Goal: Navigation & Orientation: Find specific page/section

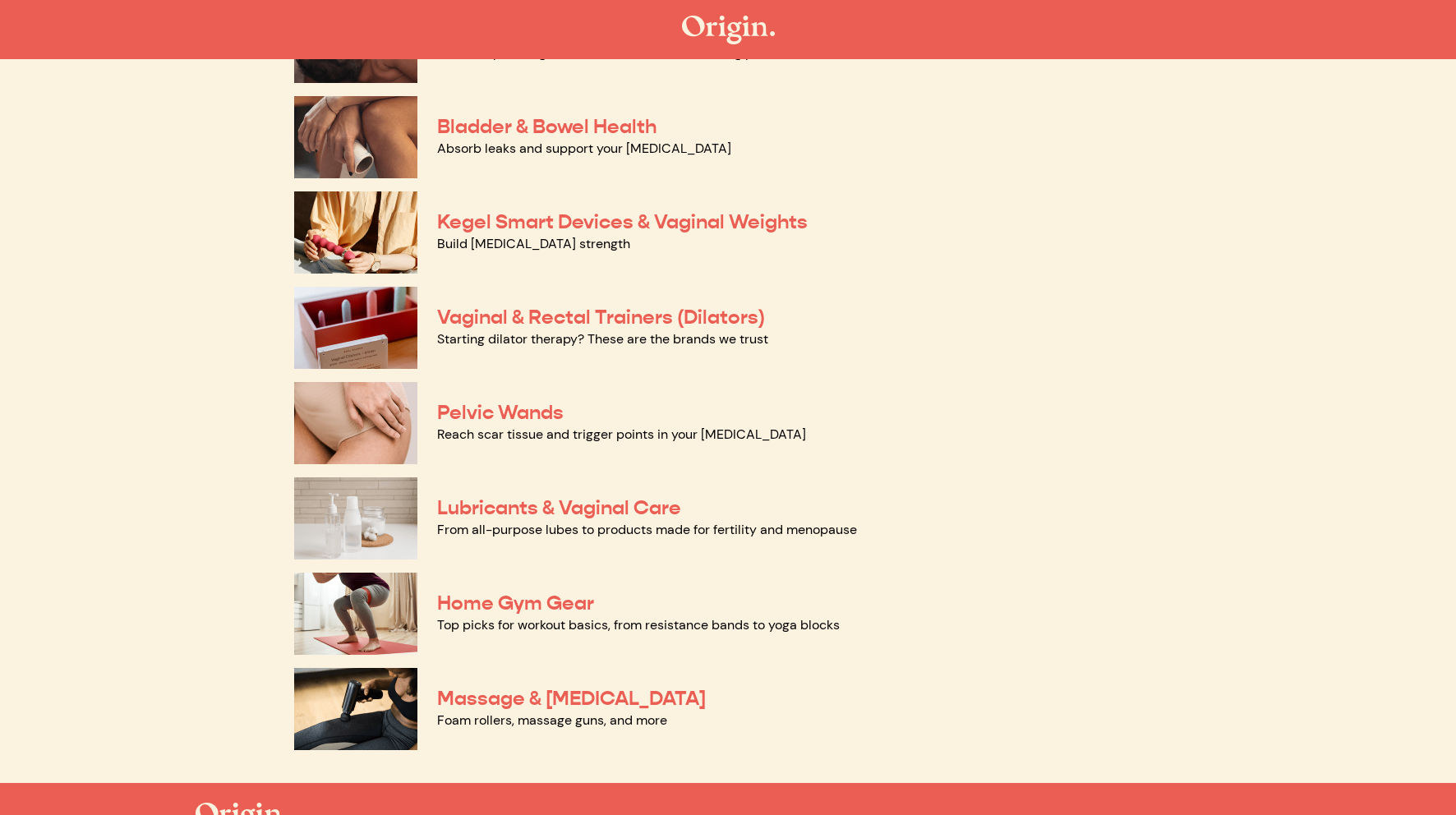
scroll to position [519, 0]
click at [547, 596] on link "Home Gym Gear" at bounding box center [516, 602] width 157 height 25
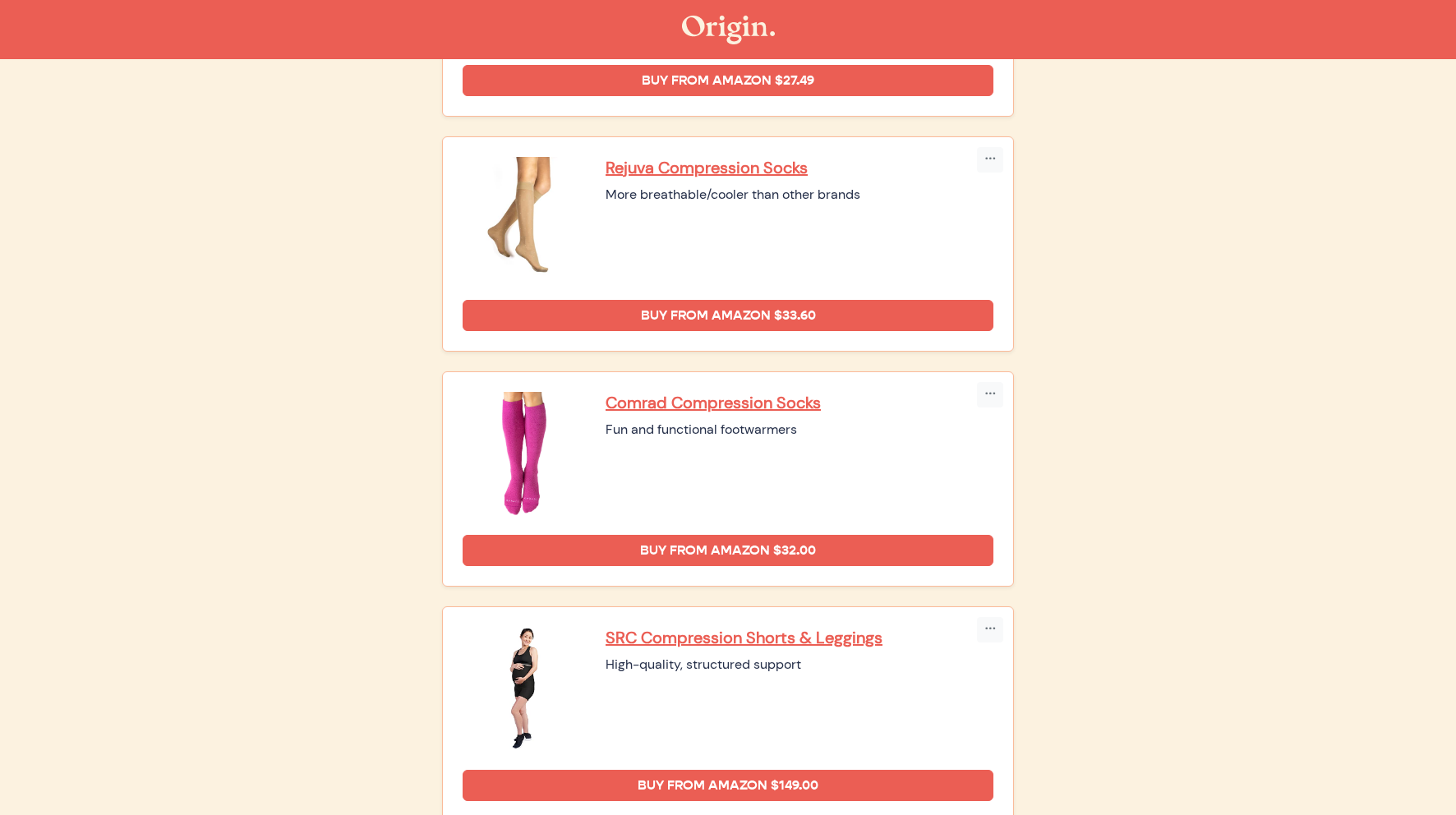
scroll to position [549, 0]
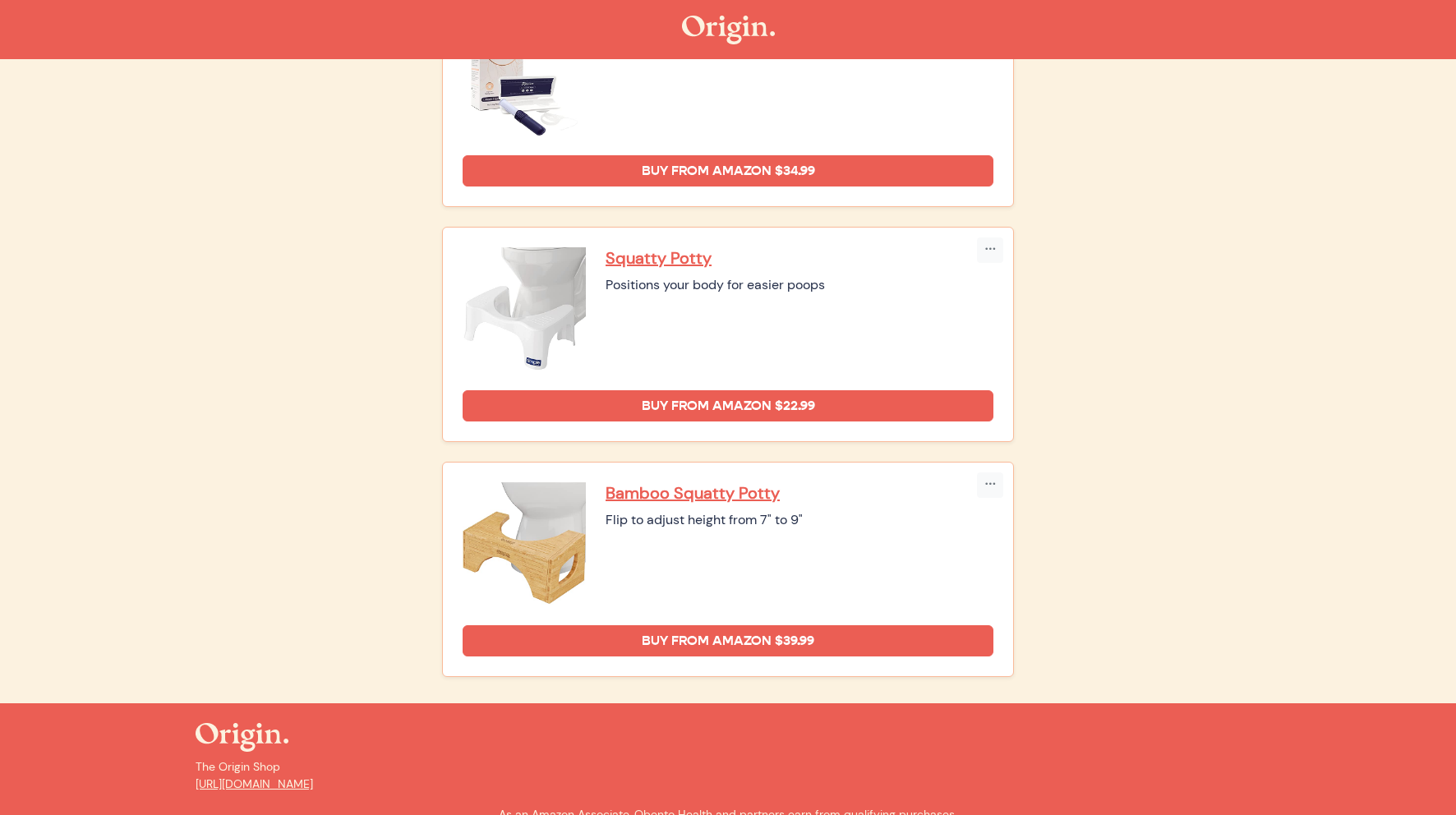
scroll to position [1026, 0]
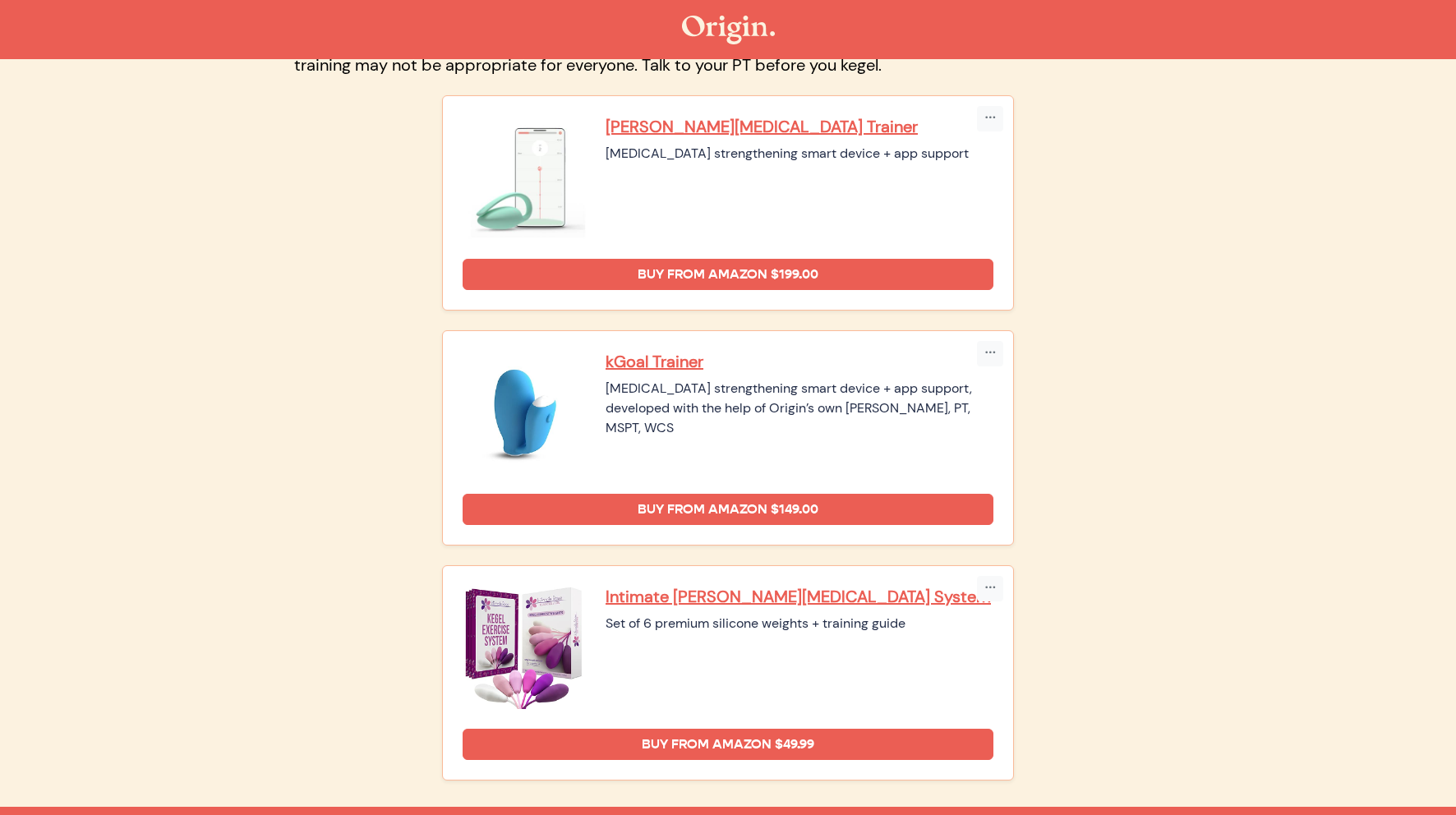
scroll to position [200, 0]
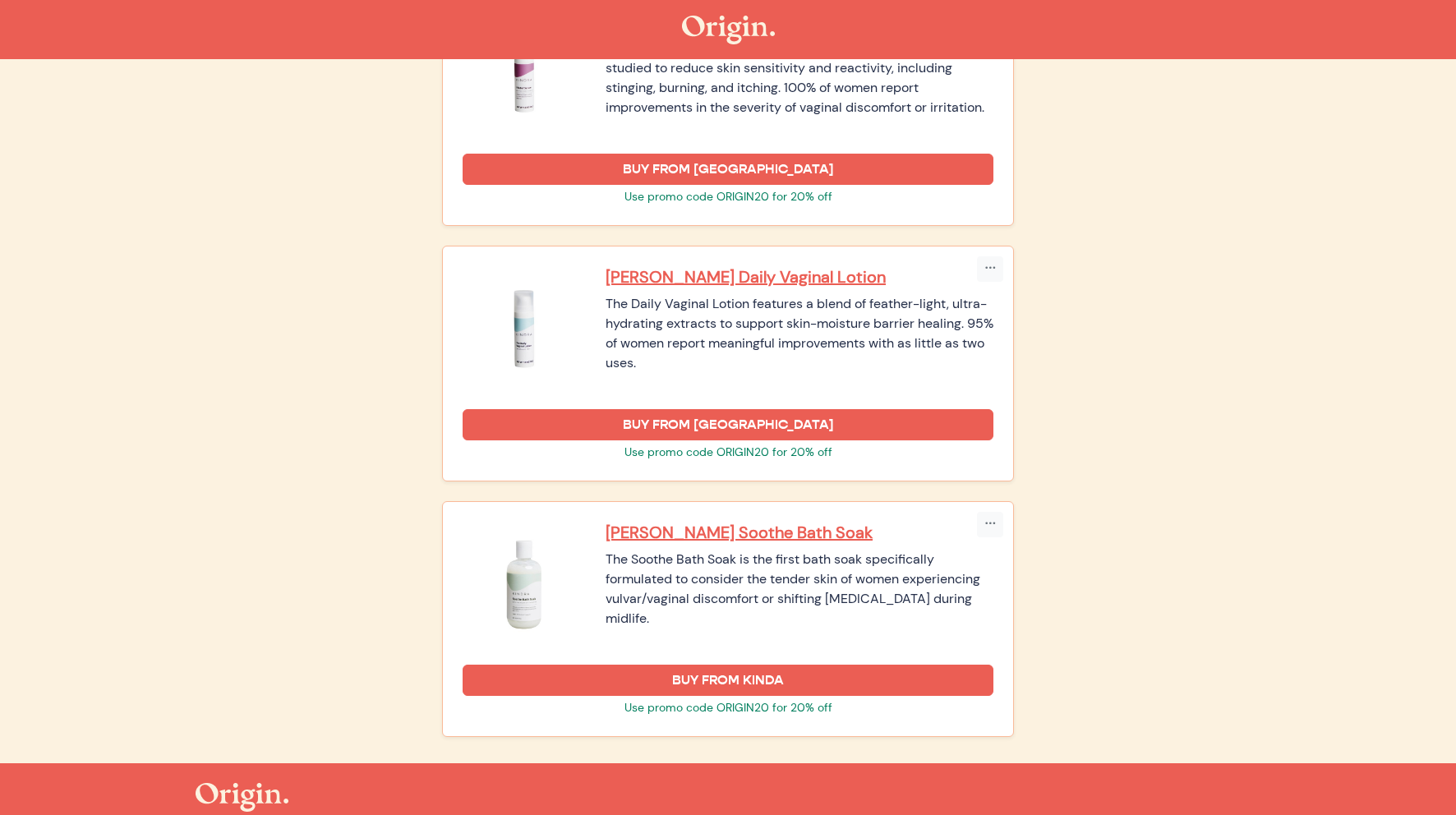
scroll to position [2254, 0]
